Goal: Transaction & Acquisition: Purchase product/service

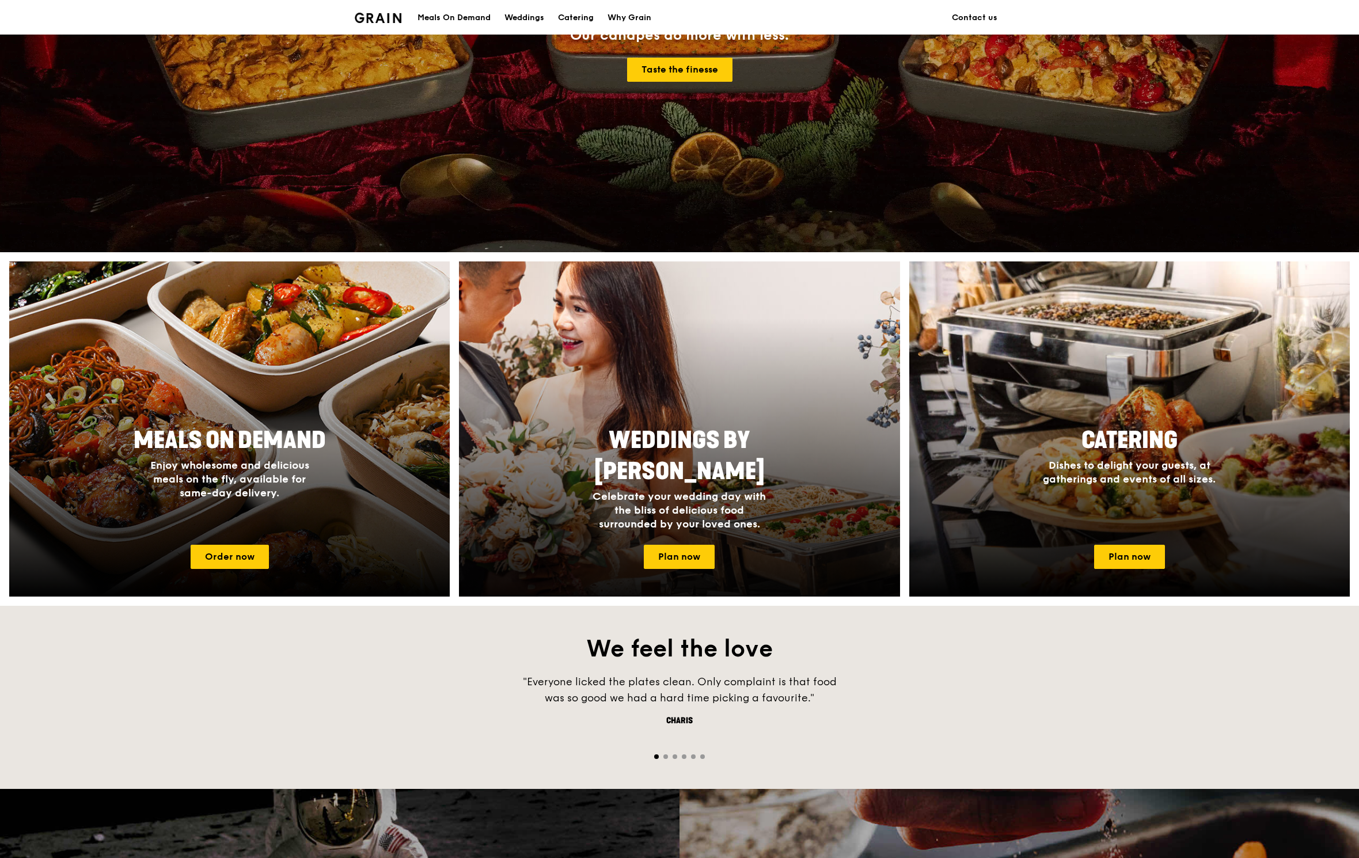
scroll to position [273, 0]
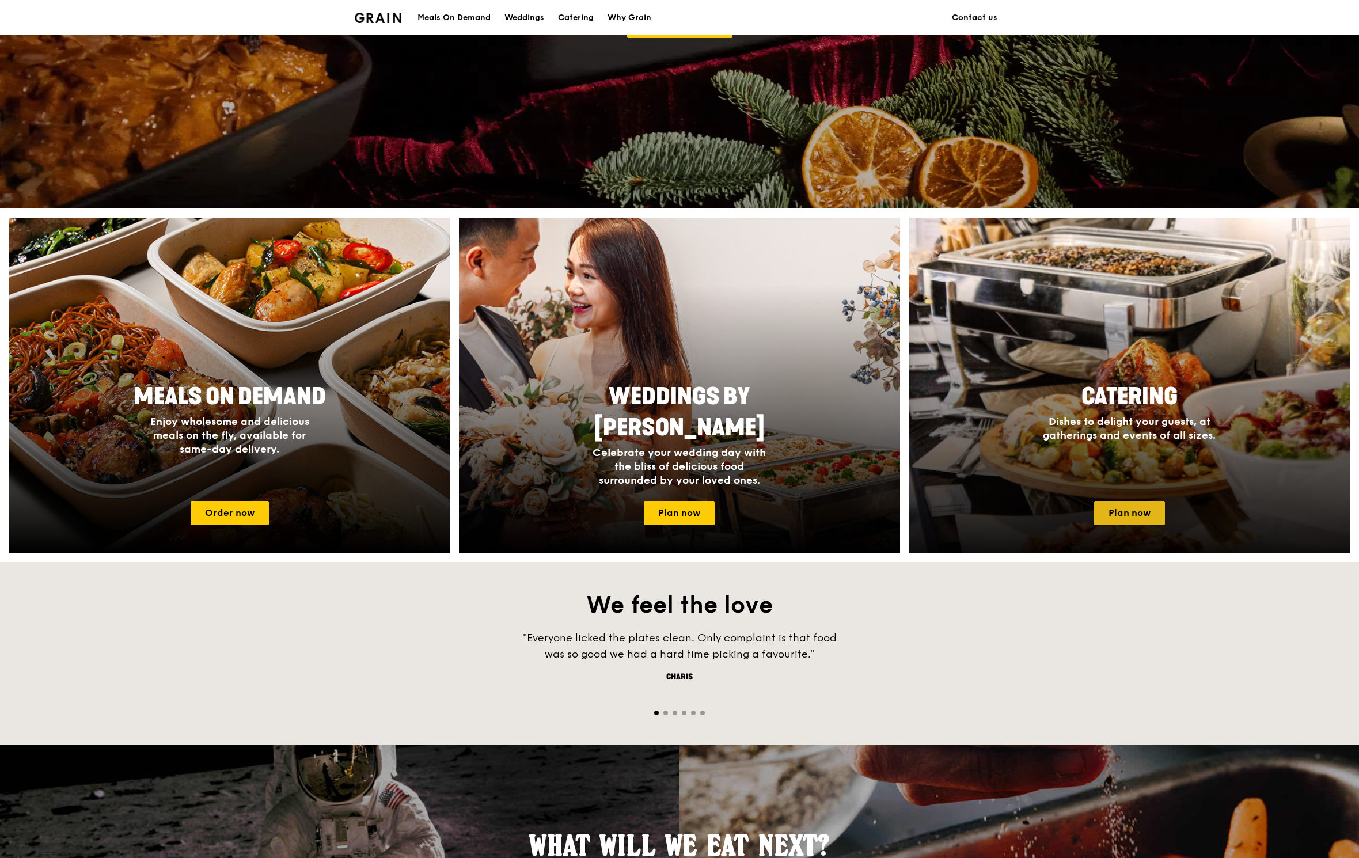
click at [1146, 523] on link "Plan now" at bounding box center [1129, 513] width 71 height 24
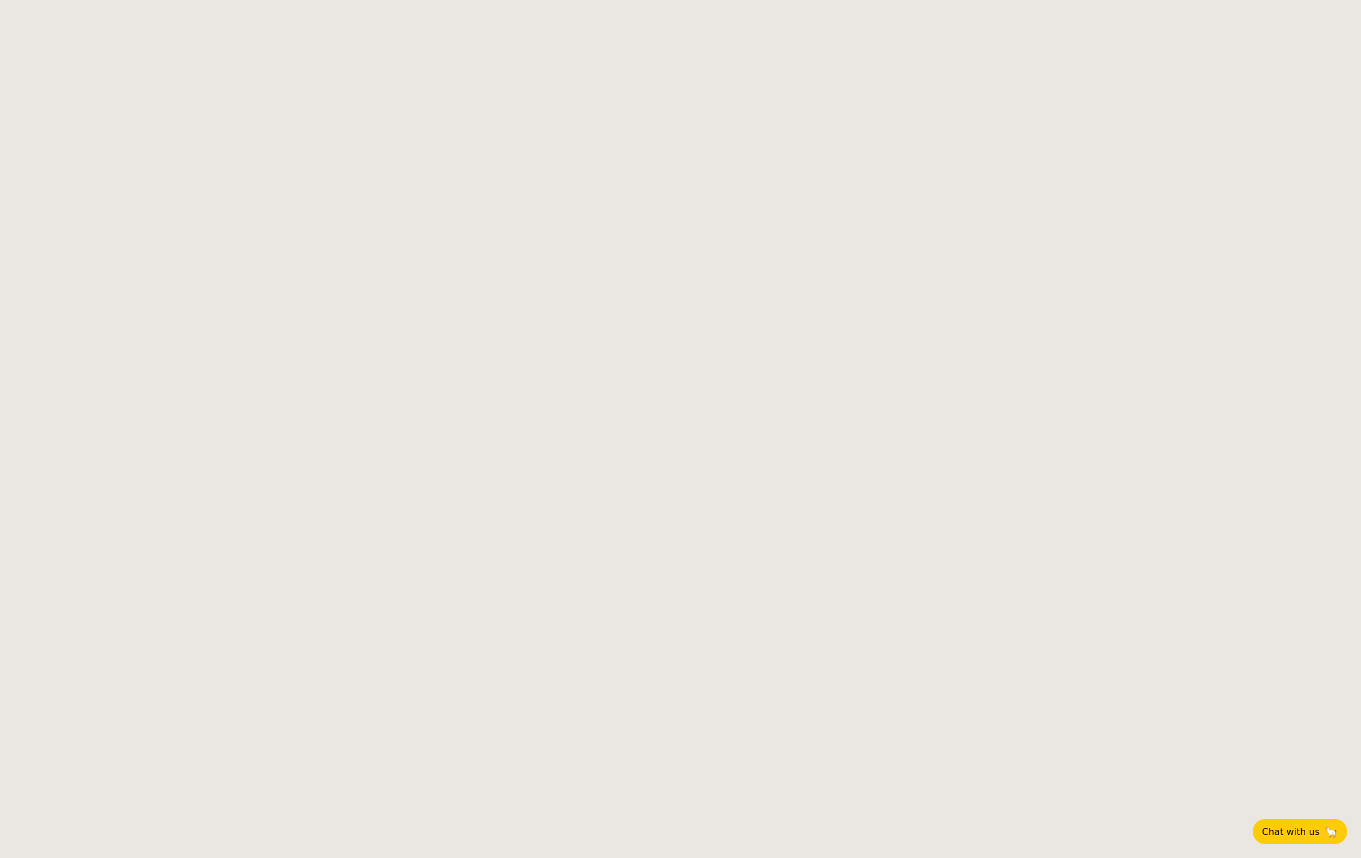
select select
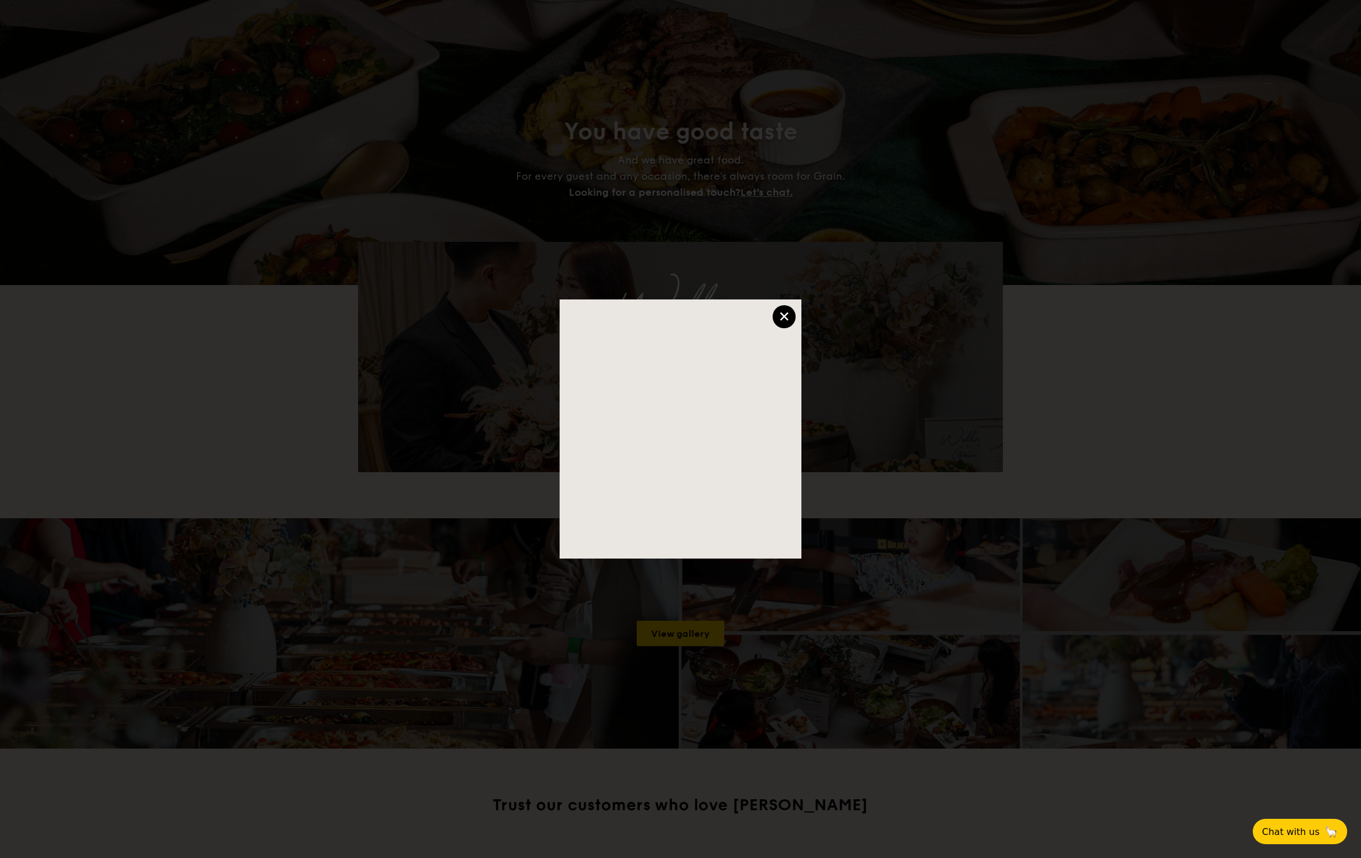
scroll to position [5, 0]
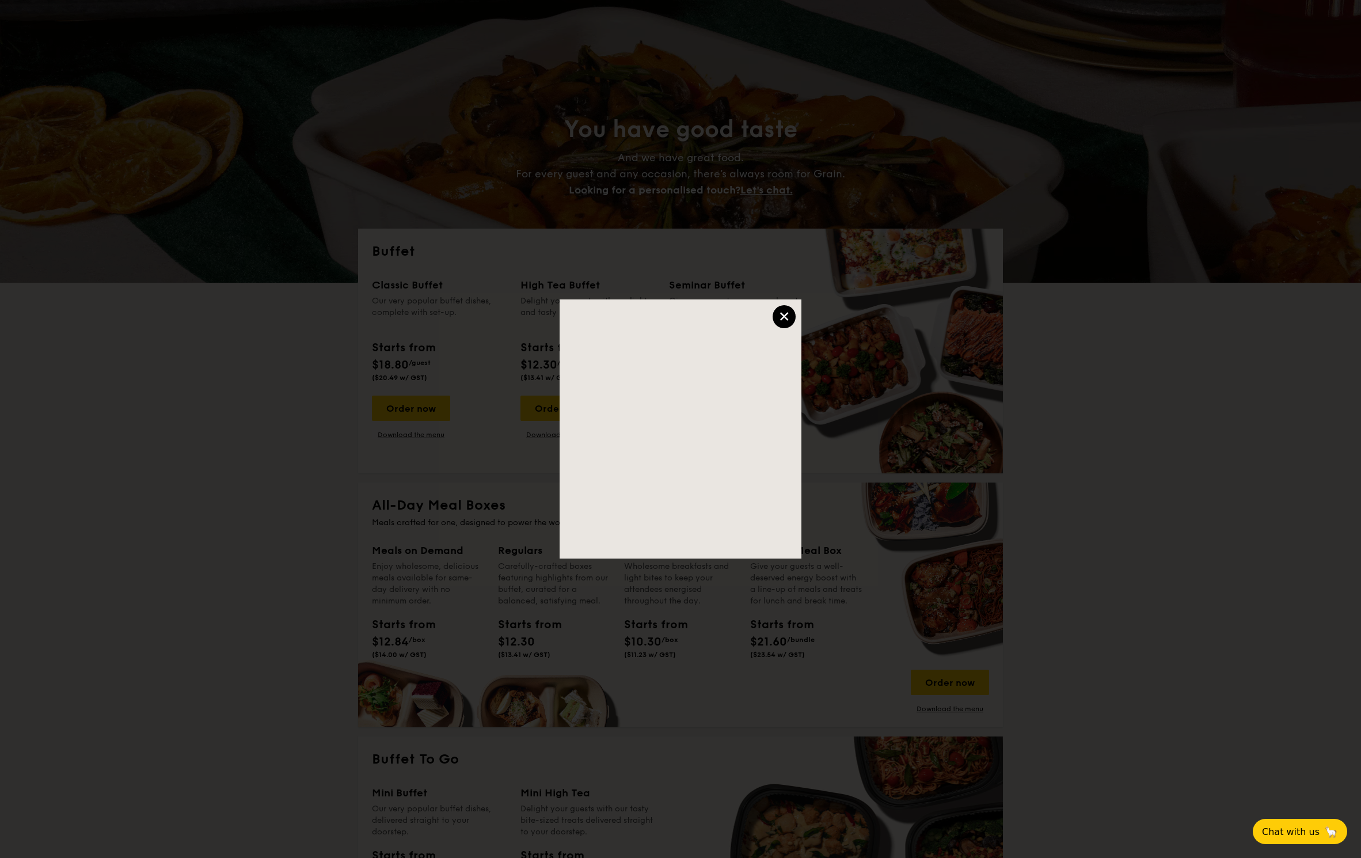
click at [784, 314] on div "×" at bounding box center [784, 316] width 23 height 23
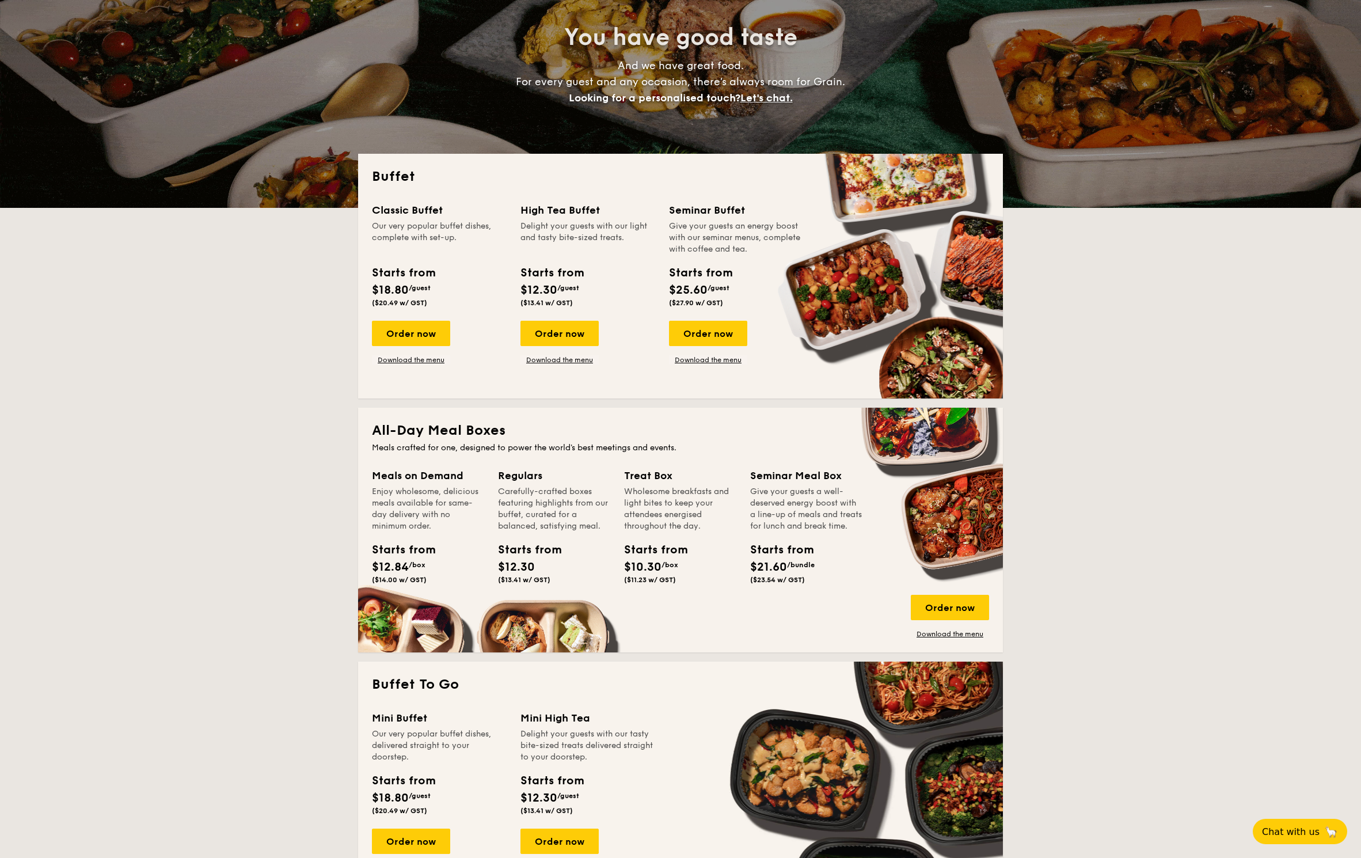
scroll to position [183, 0]
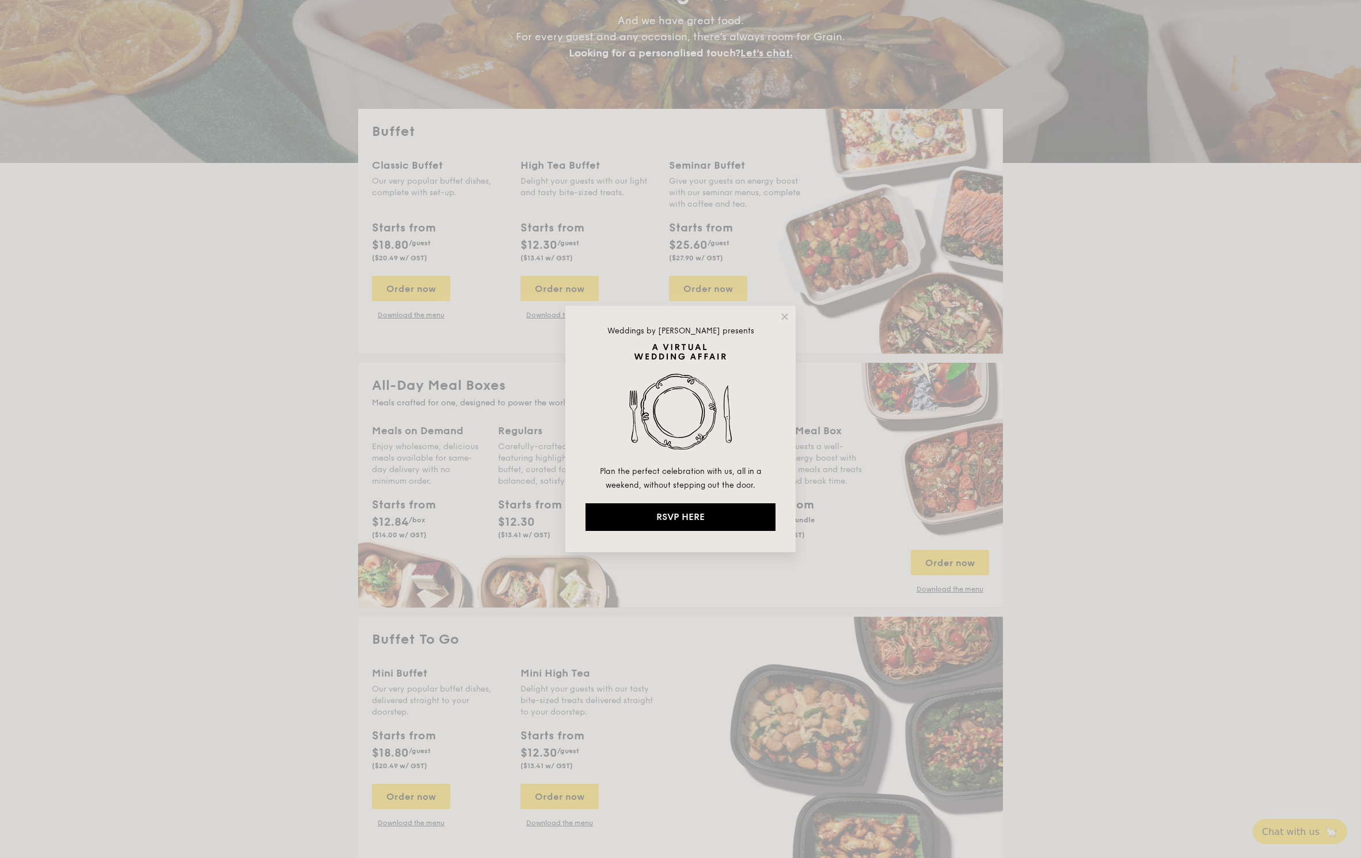
click at [790, 307] on div "Weddings by [PERSON_NAME] presents Plan the perfect celebration with us, all in…" at bounding box center [680, 429] width 230 height 246
click at [783, 316] on icon at bounding box center [784, 316] width 6 height 6
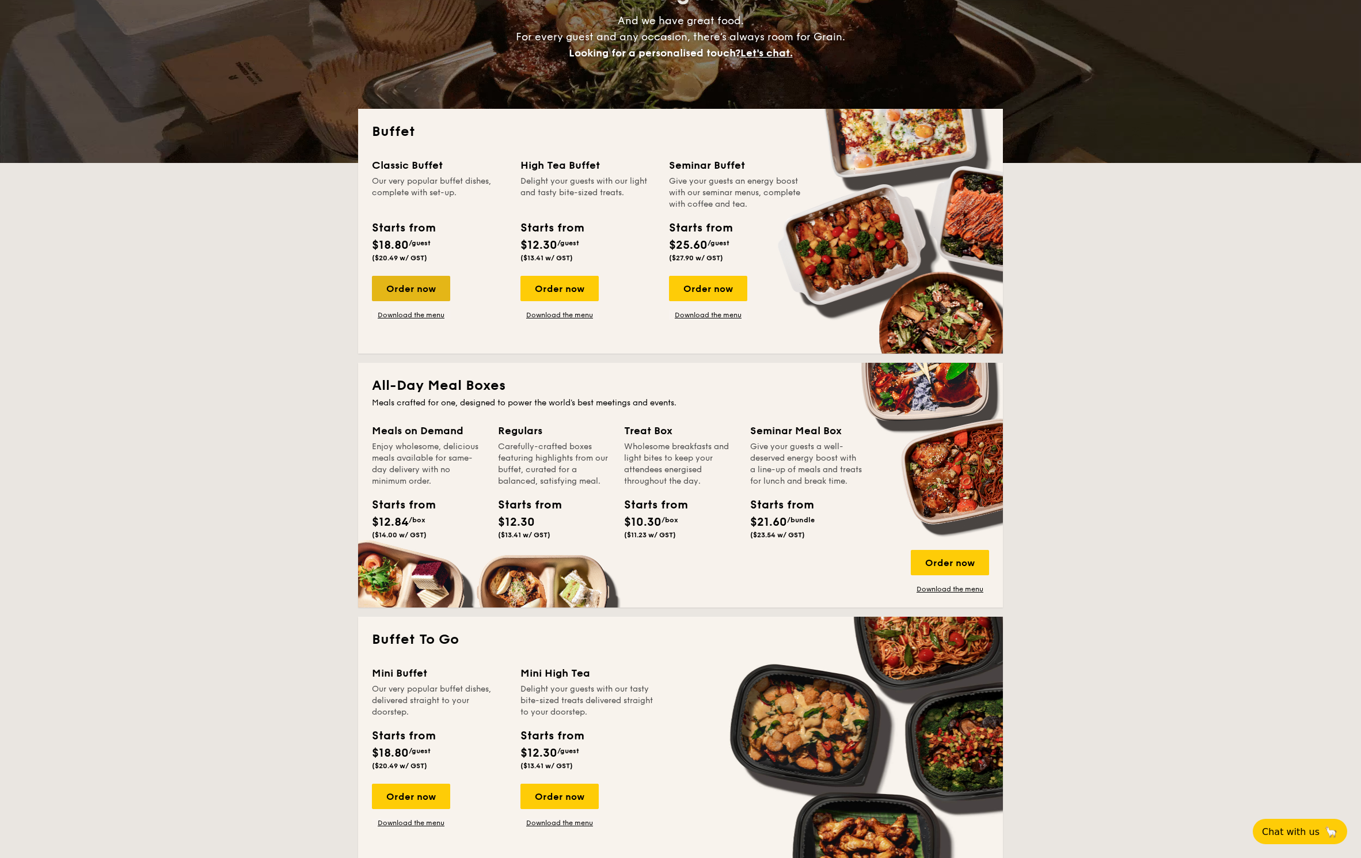
click at [399, 292] on div "Order now" at bounding box center [411, 288] width 78 height 25
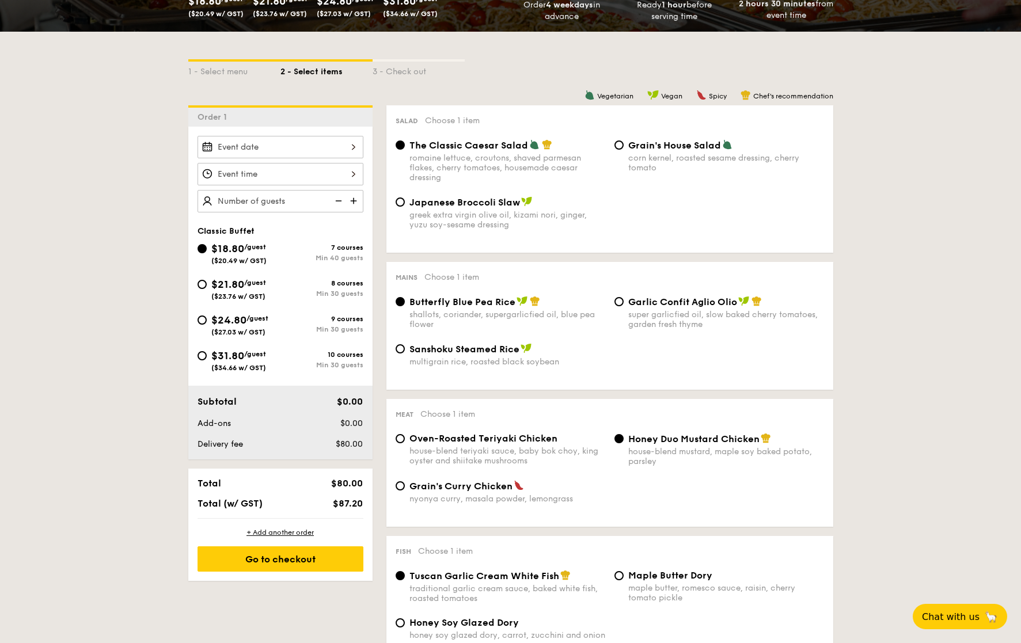
scroll to position [245, 0]
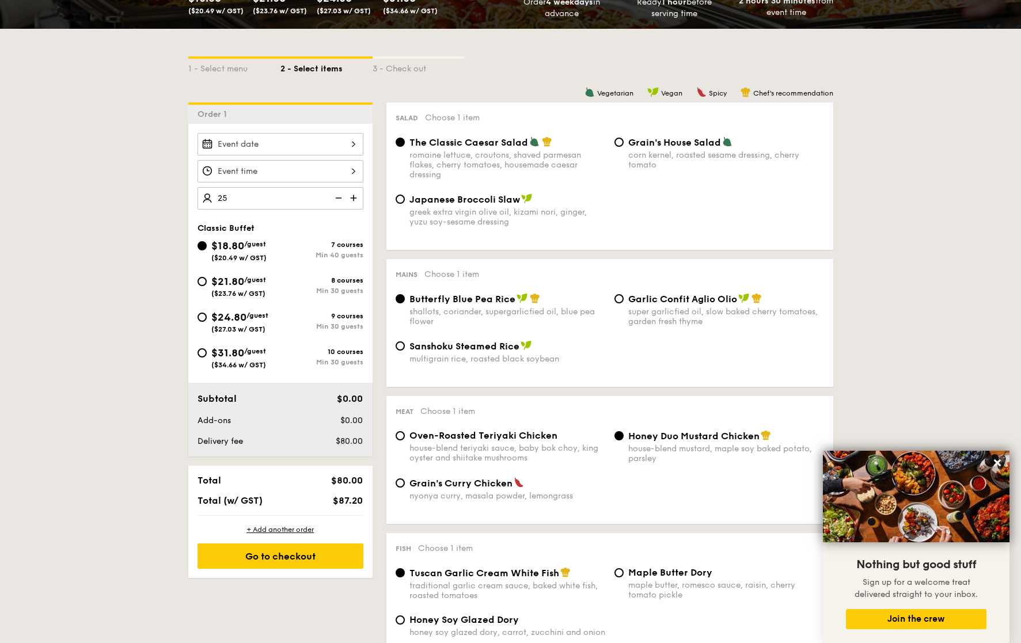
type input "40 guests"
select select
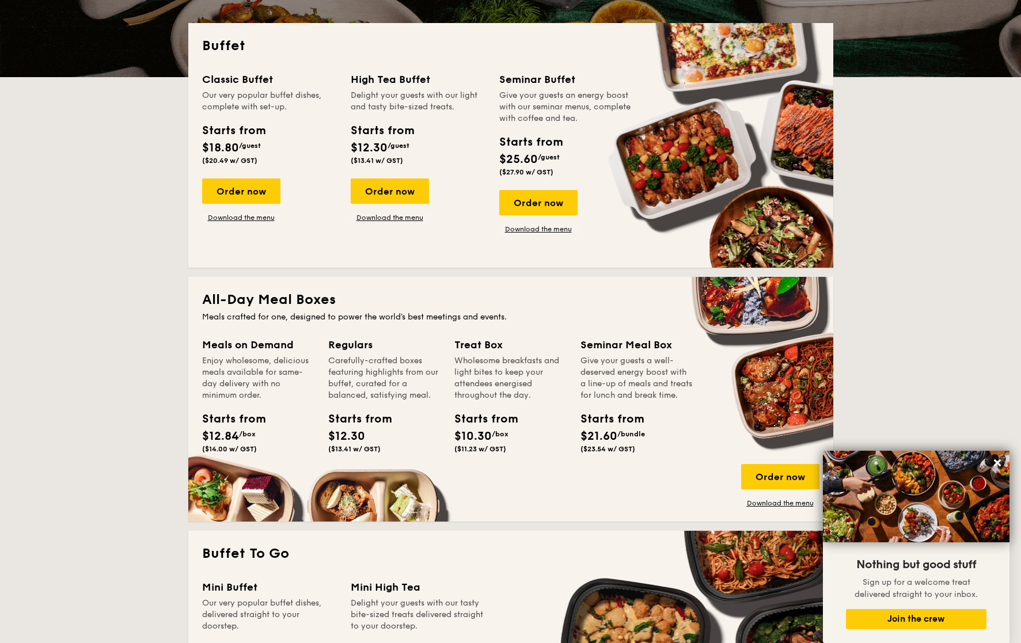
scroll to position [159, 0]
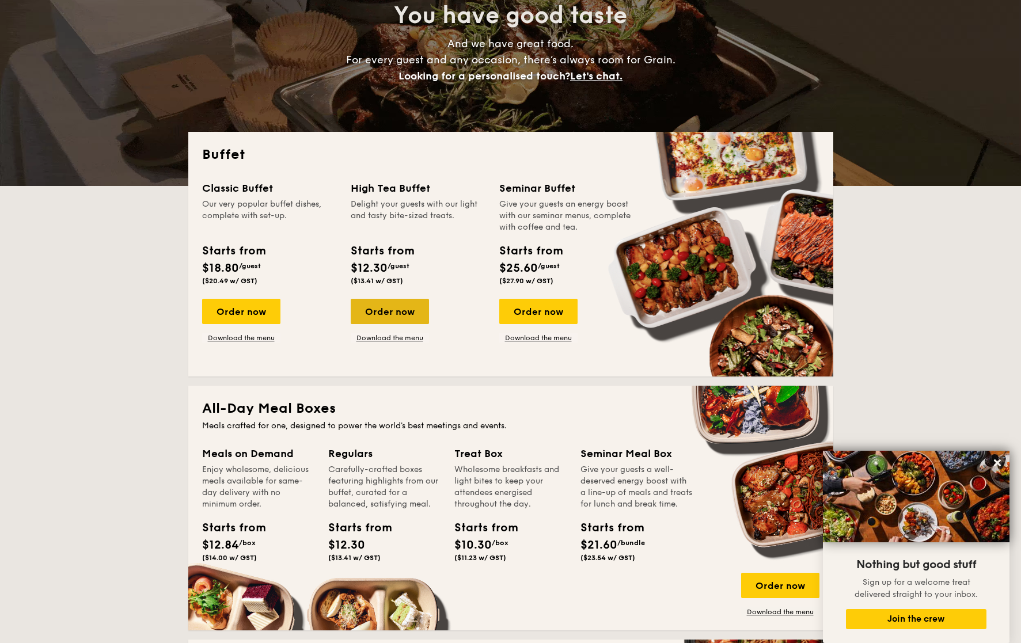
click at [387, 305] on div "Order now" at bounding box center [390, 311] width 78 height 25
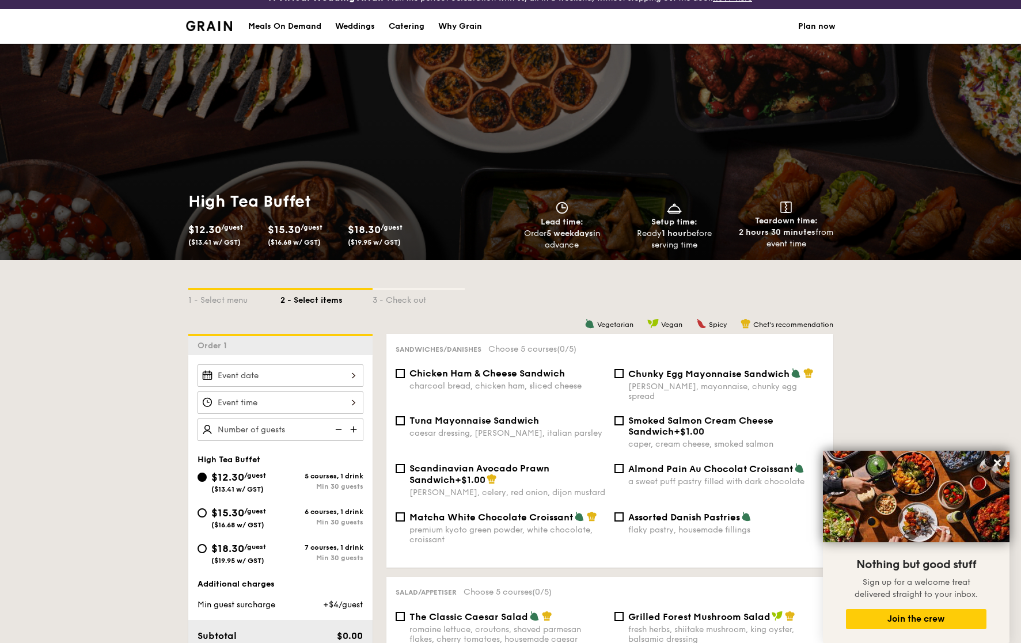
scroll to position [16, 0]
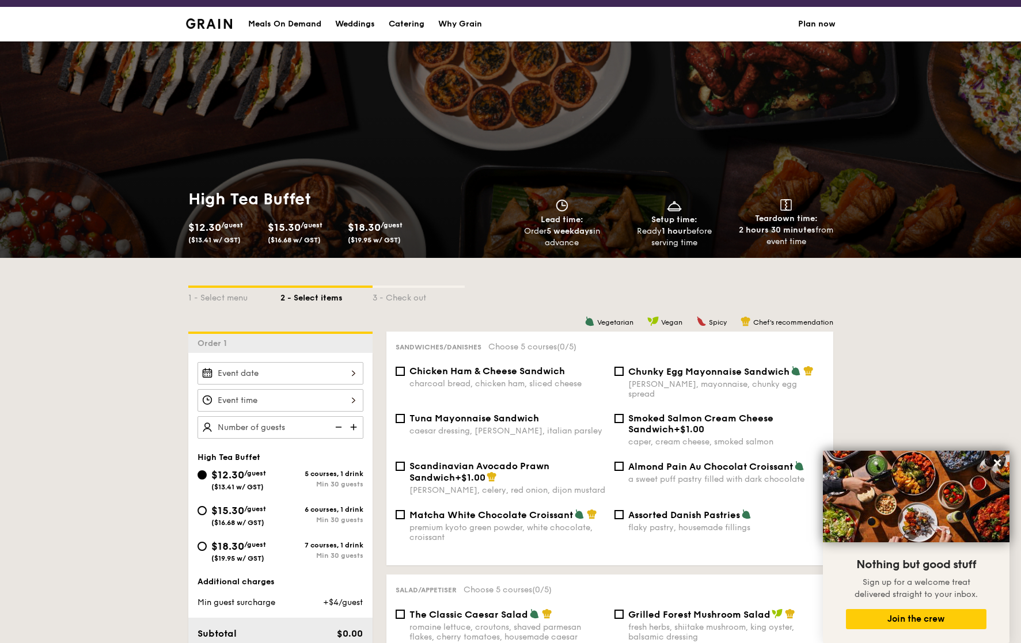
select select
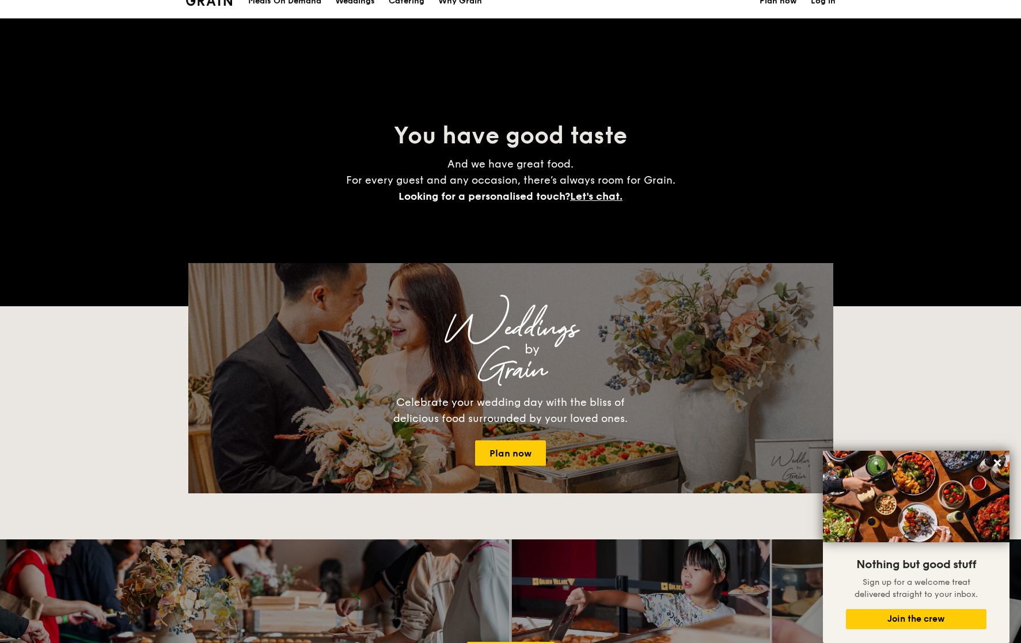
scroll to position [183, 0]
